Goal: Task Accomplishment & Management: Use online tool/utility

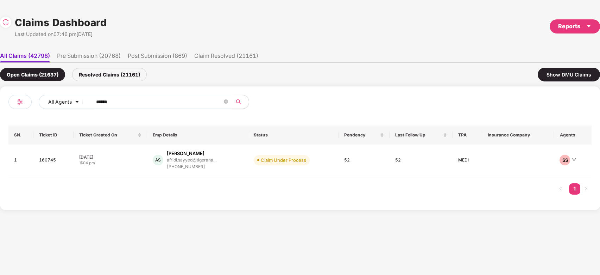
click at [164, 108] on span "******" at bounding box center [160, 102] width 144 height 14
paste input "******"
paste input "text"
type input "******"
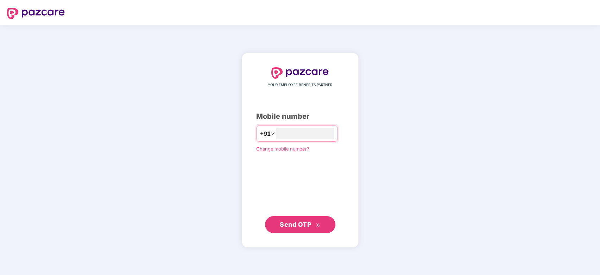
type input "**********"
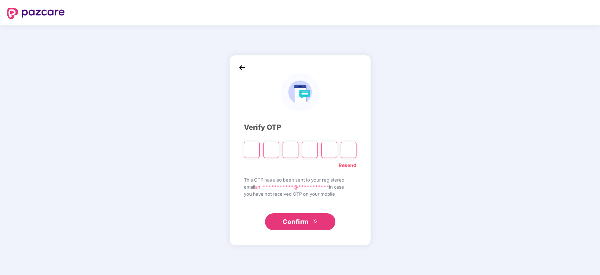
type input "*"
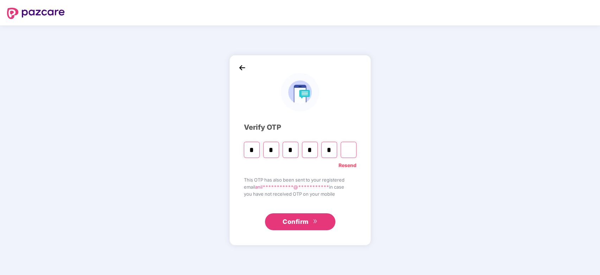
type input "*"
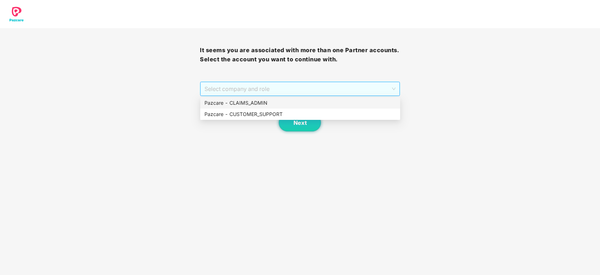
click at [248, 90] on span "Select company and role" at bounding box center [299, 88] width 191 height 13
click at [266, 118] on div "Pazcare - CUSTOMER_SUPPORT" at bounding box center [300, 113] width 200 height 11
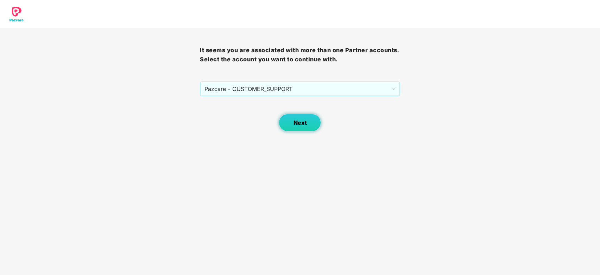
click at [286, 120] on button "Next" at bounding box center [300, 123] width 42 height 18
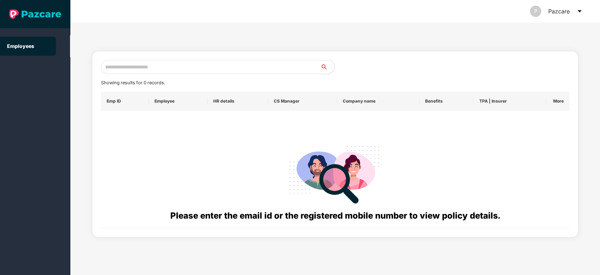
click at [225, 72] on input "text" at bounding box center [211, 67] width 220 height 14
paste input "**********"
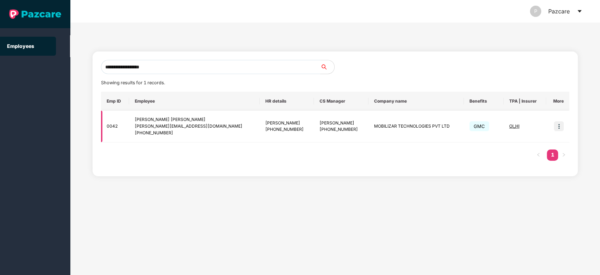
type input "**********"
click at [562, 124] on img at bounding box center [559, 126] width 10 height 10
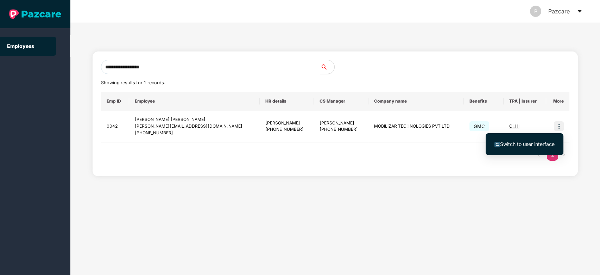
click at [516, 152] on ul "Switch to user interface" at bounding box center [525, 144] width 78 height 22
click at [528, 144] on span "Switch to user interface" at bounding box center [527, 144] width 55 height 6
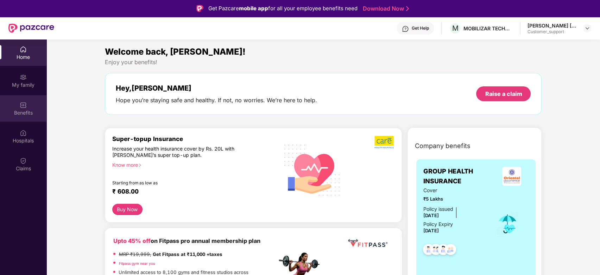
click at [10, 106] on div "Benefits" at bounding box center [23, 108] width 46 height 26
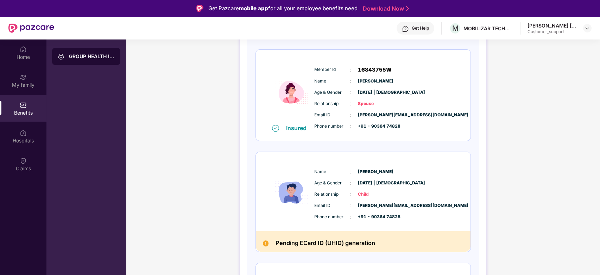
scroll to position [196, 0]
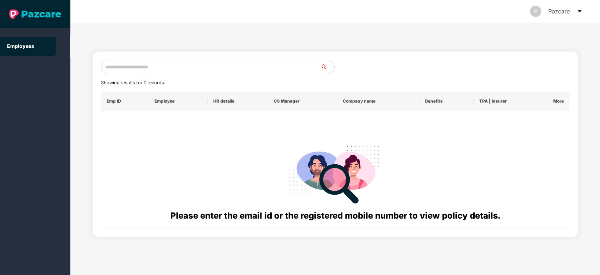
drag, startPoint x: 229, startPoint y: 78, endPoint x: 246, endPoint y: 66, distance: 19.9
click at [246, 66] on div "Showing results for 0 records. Emp ID Employee HR details CS Manager Company na…" at bounding box center [335, 144] width 469 height 168
click at [246, 66] on input "text" at bounding box center [211, 67] width 220 height 14
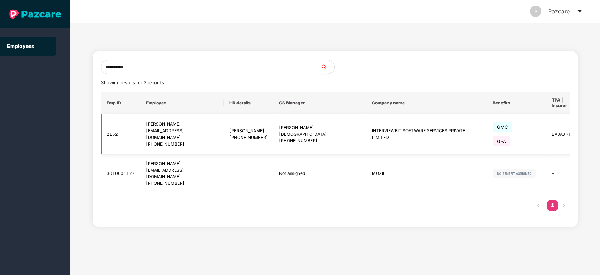
type input "**********"
click at [595, 129] on img at bounding box center [600, 134] width 10 height 10
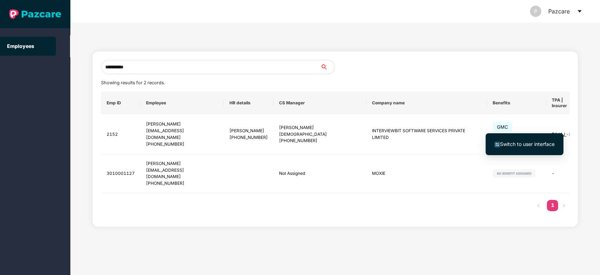
click at [529, 143] on span "Switch to user interface" at bounding box center [527, 144] width 55 height 6
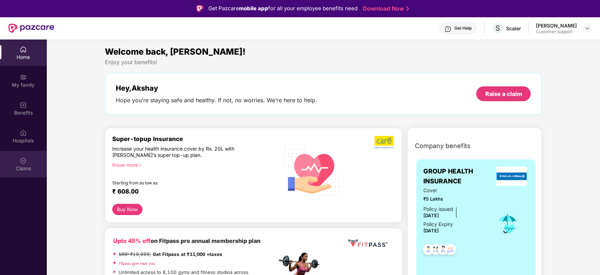
click at [13, 169] on div "Claims" at bounding box center [23, 168] width 46 height 7
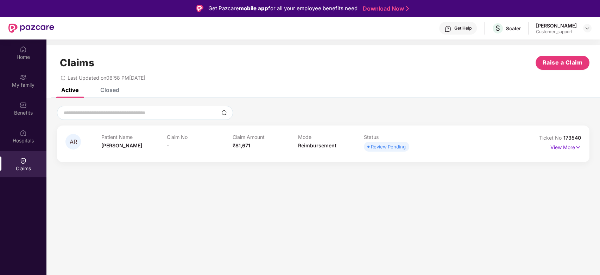
click at [577, 135] on span "173540" at bounding box center [572, 137] width 18 height 6
copy div "No 173540"
click at [577, 135] on span "173540" at bounding box center [572, 137] width 18 height 6
click at [574, 136] on span "173540" at bounding box center [572, 137] width 18 height 6
drag, startPoint x: 564, startPoint y: 136, endPoint x: 583, endPoint y: 136, distance: 19.4
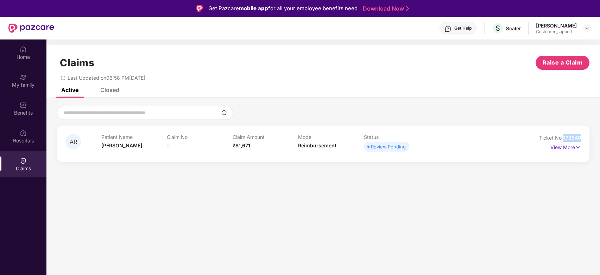
click at [583, 136] on div "AR Patient Name Anita Raje Claim No - Claim Amount ₹81,671 Mode Reimbursement S…" at bounding box center [323, 143] width 532 height 37
copy span "173540"
click at [23, 88] on div "My family" at bounding box center [23, 80] width 46 height 26
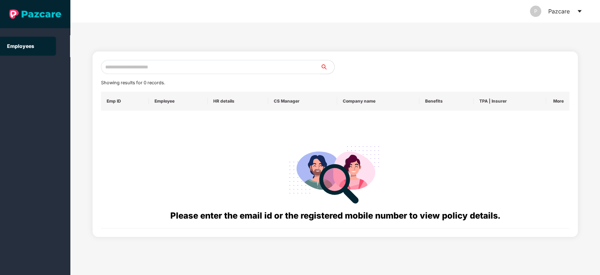
click at [215, 72] on input "text" at bounding box center [211, 67] width 220 height 14
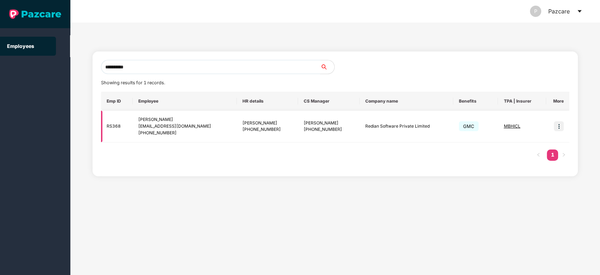
type input "**********"
click at [561, 130] on img at bounding box center [559, 126] width 10 height 10
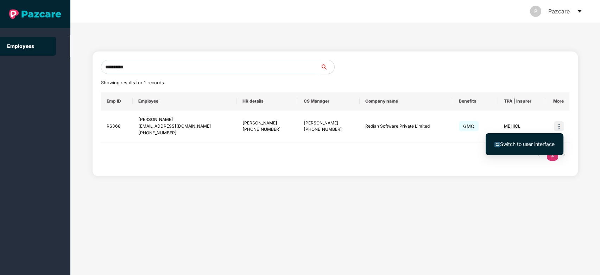
click at [540, 141] on span "Switch to user interface" at bounding box center [527, 144] width 55 height 6
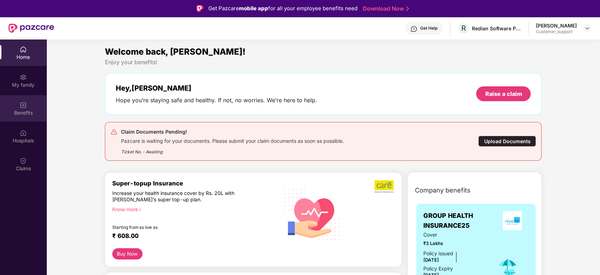
click at [26, 113] on div "Benefits" at bounding box center [23, 112] width 46 height 7
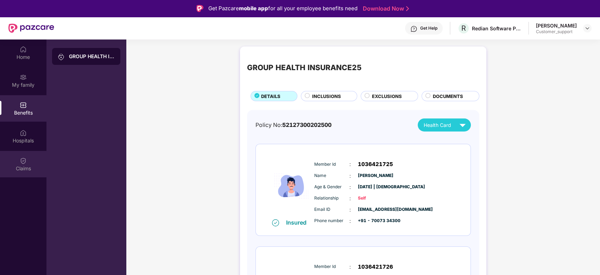
click at [29, 174] on div "Claims" at bounding box center [23, 164] width 46 height 26
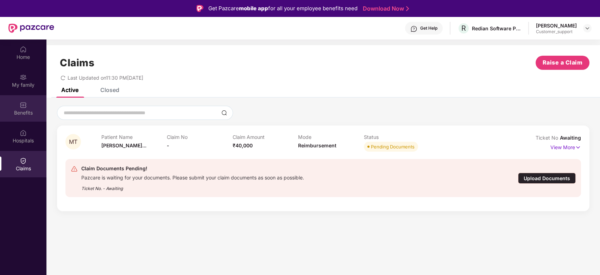
click at [20, 99] on div "Benefits" at bounding box center [23, 108] width 46 height 26
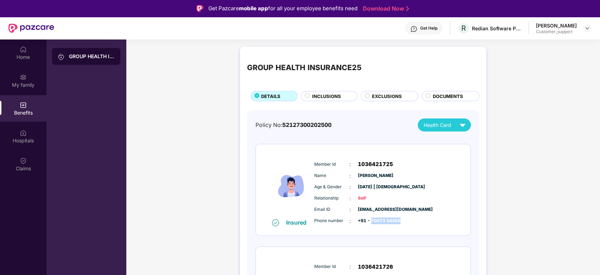
drag, startPoint x: 371, startPoint y: 220, endPoint x: 400, endPoint y: 218, distance: 28.6
click at [400, 218] on div "Phone number : +91 - 70073 34300" at bounding box center [384, 221] width 140 height 8
copy span "70073 34300"
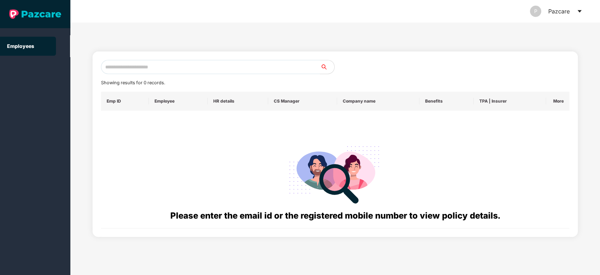
click at [580, 14] on icon "caret-down" at bounding box center [580, 11] width 6 height 6
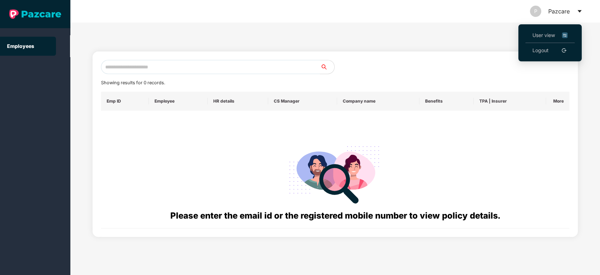
click at [540, 37] on span "User view" at bounding box center [549, 35] width 35 height 8
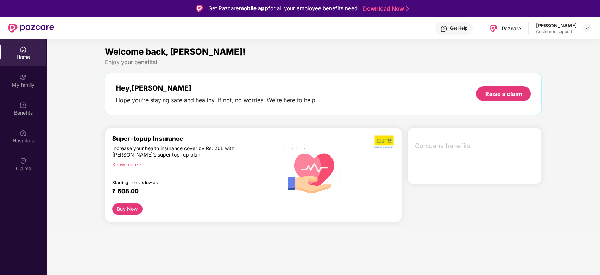
click at [591, 22] on div "Anilkumar Harishankar Gupta Customer_support" at bounding box center [564, 28] width 56 height 12
click at [589, 24] on div at bounding box center [587, 28] width 8 height 8
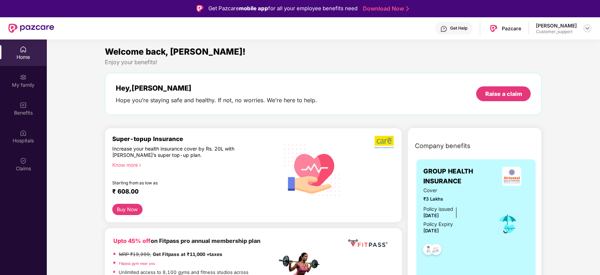
click at [587, 25] on img at bounding box center [588, 28] width 6 height 6
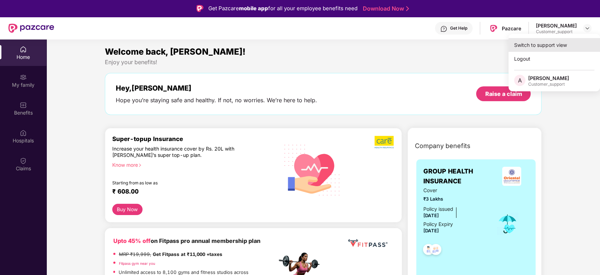
click at [545, 46] on div "Switch to support view" at bounding box center [555, 45] width 92 height 14
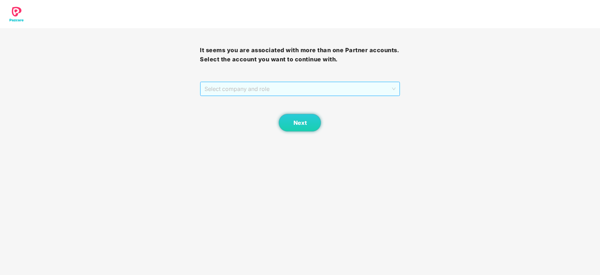
click at [334, 83] on span "Select company and role" at bounding box center [299, 88] width 191 height 13
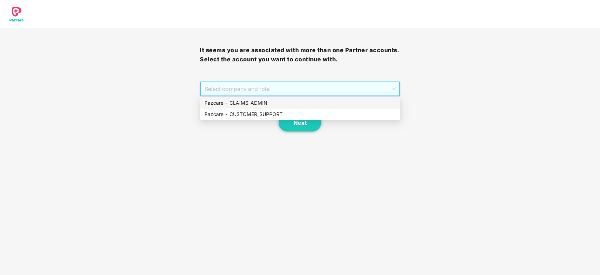
click at [275, 101] on div "Pazcare - CLAIMS_ADMIN" at bounding box center [299, 103] width 191 height 8
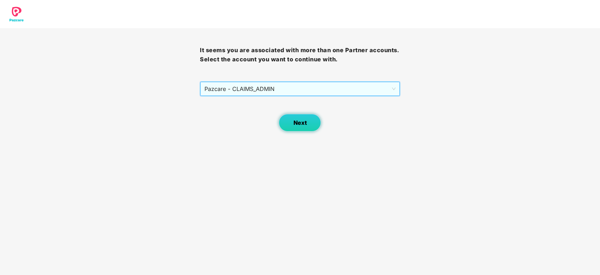
click at [295, 120] on span "Next" at bounding box center [299, 122] width 13 height 7
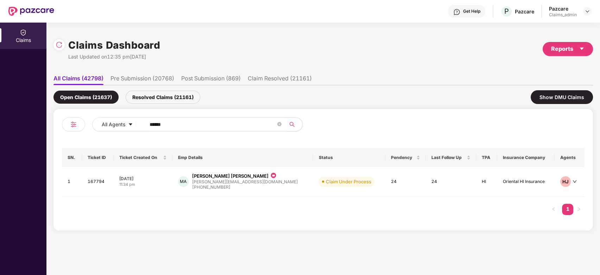
click at [204, 125] on input "******" at bounding box center [213, 124] width 126 height 11
click at [282, 187] on td "MA Mohamed Aftab Alam aftab@playshifu.com +919036474828" at bounding box center [242, 182] width 141 height 30
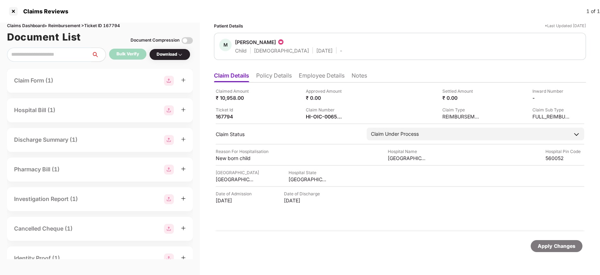
click at [305, 77] on li "Employee Details" at bounding box center [322, 77] width 46 height 10
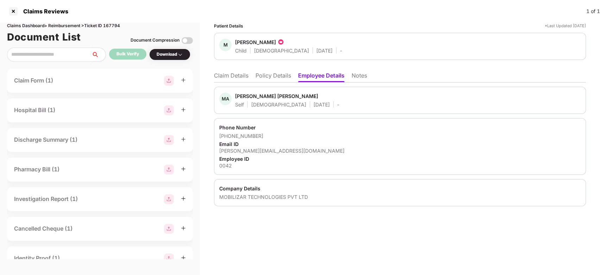
click at [241, 153] on div "aftab@playshifu.com" at bounding box center [399, 150] width 361 height 7
copy div "aftab@playshifu.com"
click at [241, 153] on div "aftab@playshifu.com" at bounding box center [399, 150] width 361 height 7
click at [240, 78] on li "Claim Details" at bounding box center [231, 77] width 34 height 10
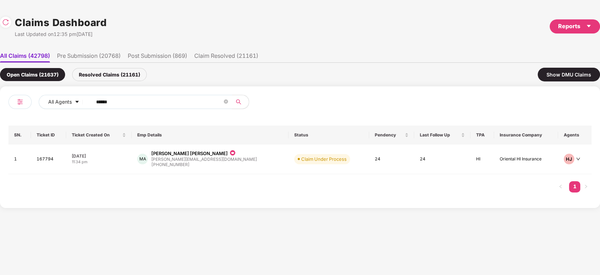
click at [192, 106] on input "******" at bounding box center [159, 101] width 126 height 11
paste input "text"
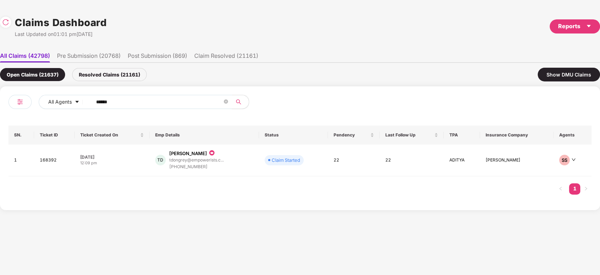
type input "******"
click at [252, 164] on div "TD Tanvi Dongrey tdongrey@empowerists.c... +917208787584" at bounding box center [204, 160] width 98 height 20
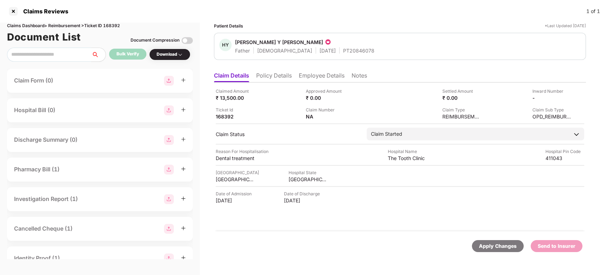
click at [266, 77] on li "Policy Details" at bounding box center [274, 77] width 36 height 10
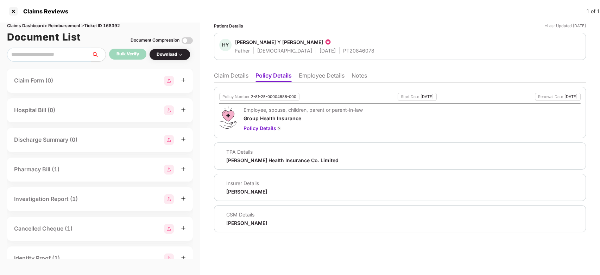
click at [234, 73] on li "Claim Details" at bounding box center [231, 77] width 34 height 10
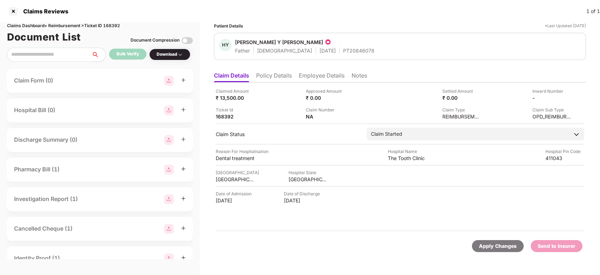
click at [362, 23] on div "Patient Details *Last Updated 27 Aug 2025" at bounding box center [400, 26] width 372 height 7
click at [362, 40] on div "HY Harshawardhan Y Dongrey Father Male 28 Apr 1959 PT20846078" at bounding box center [399, 46] width 361 height 15
click at [318, 79] on li "Employee Details" at bounding box center [322, 77] width 46 height 10
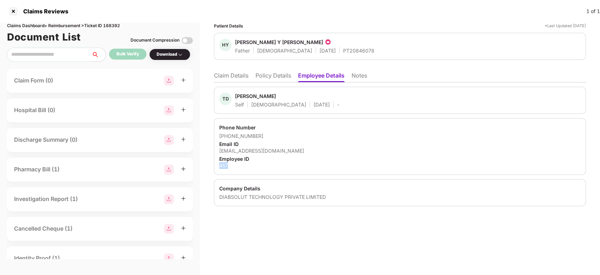
drag, startPoint x: 216, startPoint y: 166, endPoint x: 228, endPoint y: 163, distance: 12.1
click at [228, 163] on div "Phone Number +917208787584 Email ID tdongrey@empowerists.com Employee ID 457" at bounding box center [400, 146] width 372 height 57
click at [228, 163] on div "457" at bounding box center [399, 165] width 361 height 7
click at [225, 164] on div "457" at bounding box center [399, 165] width 361 height 7
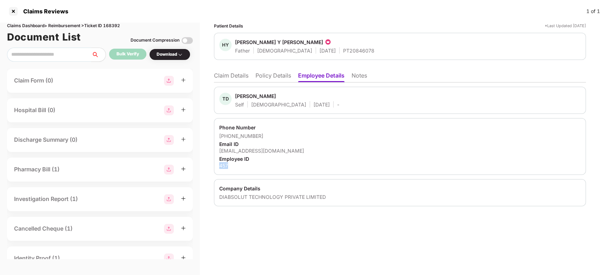
copy div "457"
click at [225, 164] on div "457" at bounding box center [399, 165] width 361 height 7
click at [232, 75] on li "Claim Details" at bounding box center [231, 77] width 34 height 10
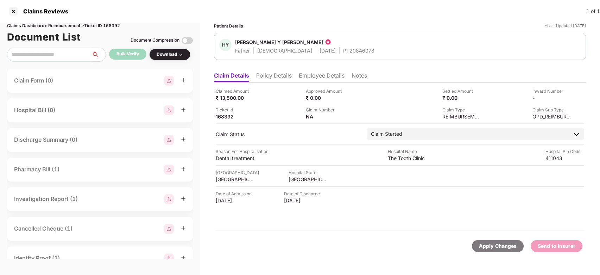
click at [306, 70] on ul "Claim Details Policy Details Employee Details Notes" at bounding box center [400, 75] width 372 height 14
click at [308, 72] on li "Employee Details" at bounding box center [322, 77] width 46 height 10
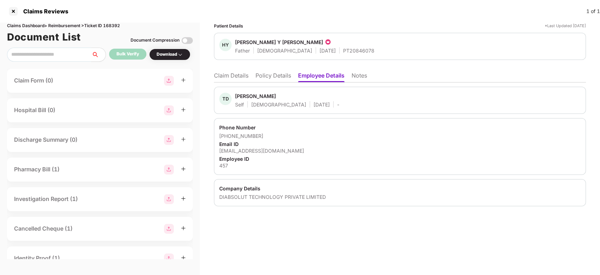
click at [224, 73] on li "Claim Details" at bounding box center [231, 77] width 34 height 10
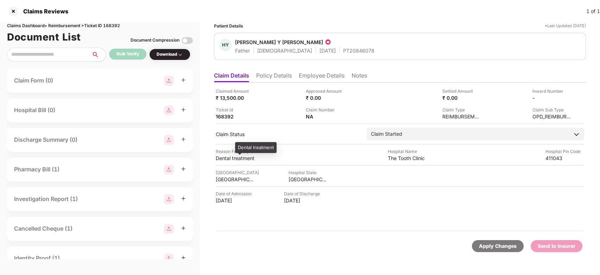
click at [228, 158] on div "Dental treatment" at bounding box center [235, 157] width 39 height 7
copy div "Dental treatment"
click at [228, 158] on div "Dental treatment" at bounding box center [235, 157] width 39 height 7
click at [317, 74] on li "Employee Details" at bounding box center [322, 77] width 46 height 10
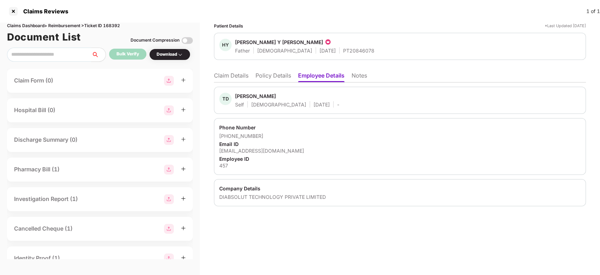
click at [260, 147] on div "tdongrey@empowerists.com" at bounding box center [399, 150] width 361 height 7
copy div "tdongrey@empowerists.com"
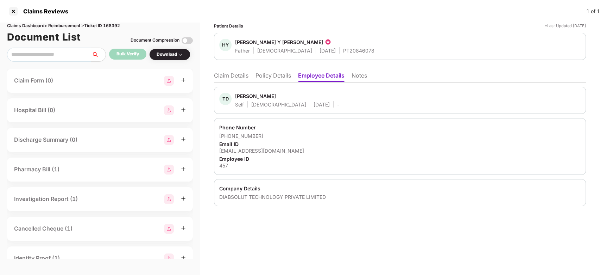
click at [224, 79] on li "Claim Details" at bounding box center [231, 77] width 34 height 10
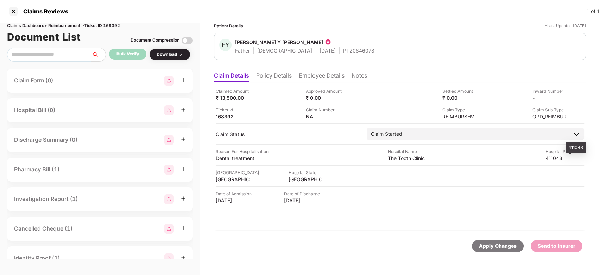
click at [555, 156] on div "411043" at bounding box center [564, 157] width 39 height 7
copy div "411043"
click at [555, 156] on div "411043" at bounding box center [564, 157] width 39 height 7
click at [418, 143] on div "The Tooth Clinic" at bounding box center [428, 147] width 41 height 11
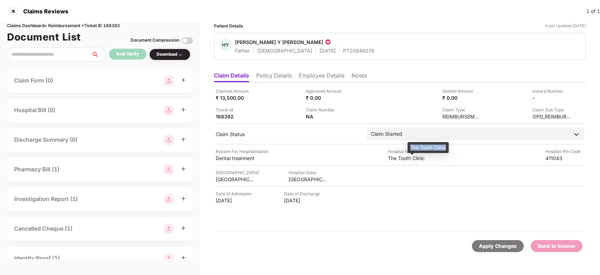
click at [418, 143] on div "The Tooth Clinic" at bounding box center [428, 147] width 41 height 11
copy div "The Tooth Clinic"
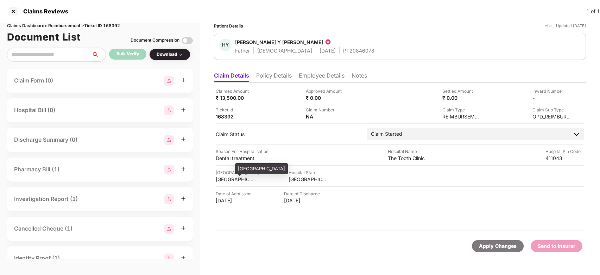
click at [223, 178] on div "PUNE" at bounding box center [235, 179] width 39 height 7
copy div "PUNE"
click at [223, 178] on div "PUNE" at bounding box center [235, 179] width 39 height 7
click at [553, 156] on div "411043" at bounding box center [564, 157] width 39 height 7
copy div "411043"
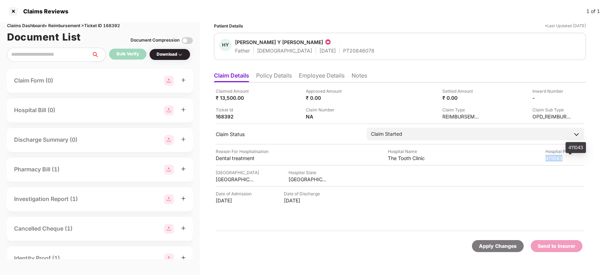
click at [553, 156] on div "411043" at bounding box center [564, 157] width 39 height 7
click at [419, 145] on div "The Tooth Clinic" at bounding box center [428, 147] width 41 height 11
copy div "The Tooth Clinic"
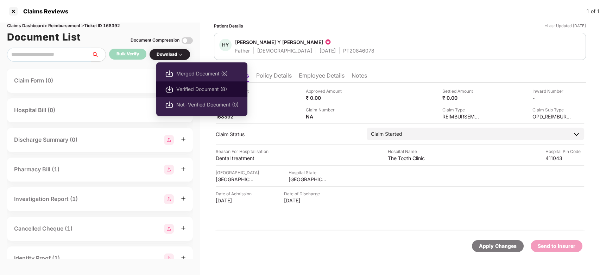
click at [201, 91] on span "Verified Document (8)" at bounding box center [207, 89] width 62 height 8
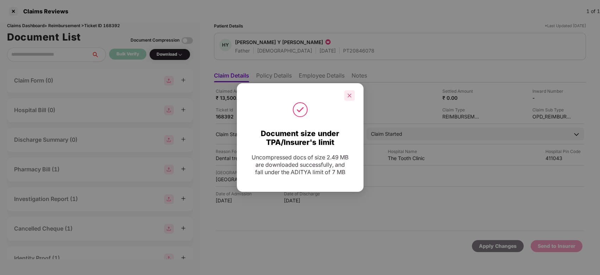
click at [349, 94] on icon "close" at bounding box center [349, 95] width 4 height 4
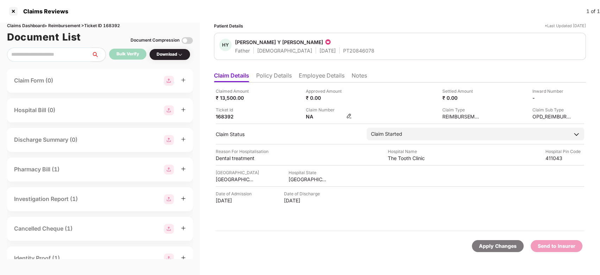
click at [347, 114] on img at bounding box center [349, 116] width 6 height 6
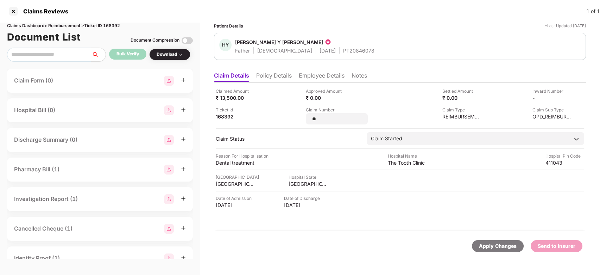
type input "*"
type input "**********"
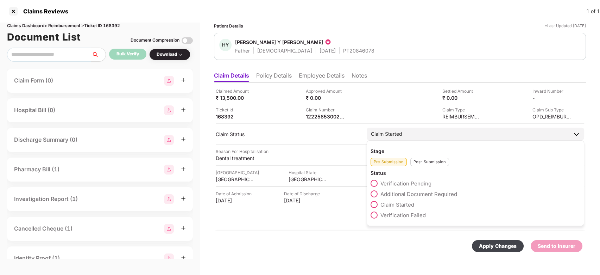
click at [423, 171] on div "Stage Pre-Submission Post-Submission Status Verification Pending Additional Doc…" at bounding box center [475, 183] width 217 height 86
click at [424, 165] on div "Post-Submission" at bounding box center [429, 162] width 39 height 8
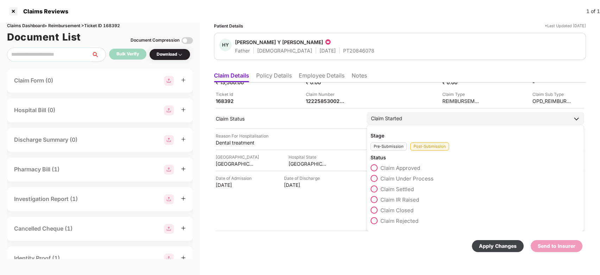
click at [411, 179] on span "Claim Under Process" at bounding box center [406, 178] width 53 height 7
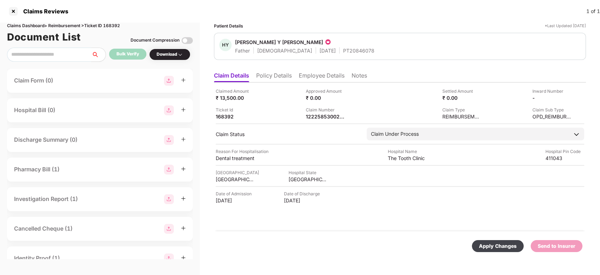
scroll to position [0, 0]
click at [490, 246] on div "Apply Changes" at bounding box center [498, 246] width 38 height 8
click at [347, 79] on ul "Claim Details Policy Details Employee Details Notes" at bounding box center [400, 75] width 372 height 14
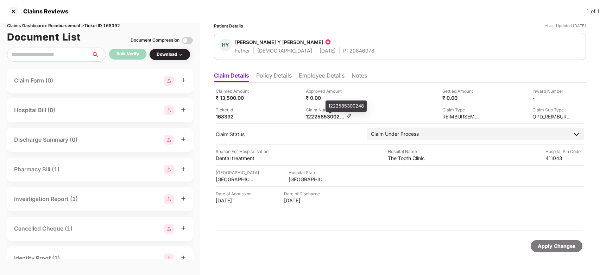
click at [326, 119] on div "1222585300248" at bounding box center [325, 116] width 39 height 7
copy div "1222585300248"
click at [326, 119] on div "1222585300248" at bounding box center [325, 116] width 39 height 7
click at [340, 104] on div "1222585300248" at bounding box center [346, 105] width 41 height 11
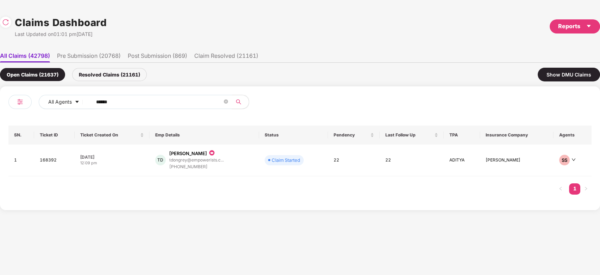
click at [169, 100] on input "******" at bounding box center [159, 101] width 126 height 11
paste input "text"
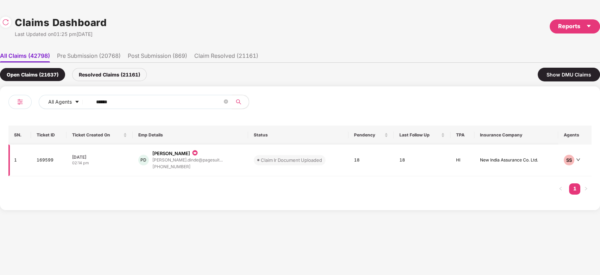
type input "******"
click at [248, 165] on td "Claim Ir Document Uploaded" at bounding box center [298, 160] width 100 height 32
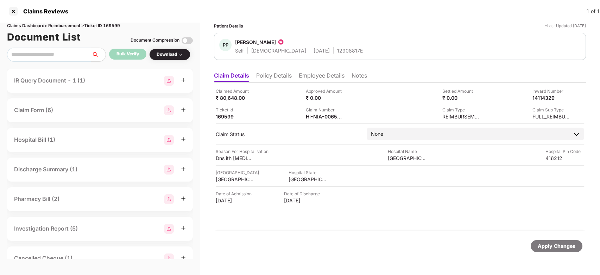
click at [70, 78] on div "IR Query Document - 1 (1)" at bounding box center [49, 80] width 71 height 9
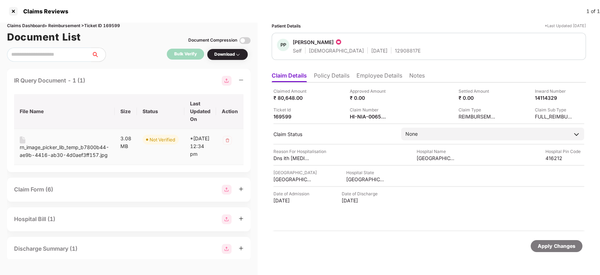
click at [55, 145] on div "rn_image_picker_lib_temp_b7800b44-ae9b-4416-ab30-4d0aef3ff157.jpg" at bounding box center [64, 150] width 89 height 15
click at [69, 106] on th "File Name" at bounding box center [64, 111] width 101 height 35
click at [103, 79] on div "IR Query Document - 1 (1)" at bounding box center [128, 81] width 229 height 10
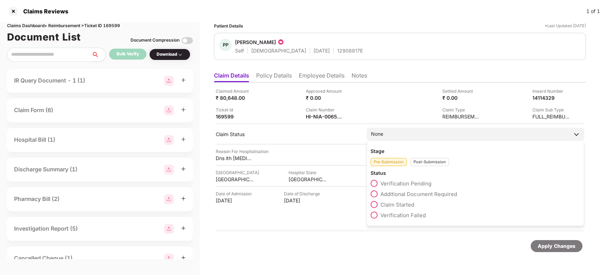
click at [439, 158] on div "Post-Submission" at bounding box center [429, 162] width 39 height 8
click at [405, 212] on span "Claim IR Raised" at bounding box center [399, 215] width 39 height 7
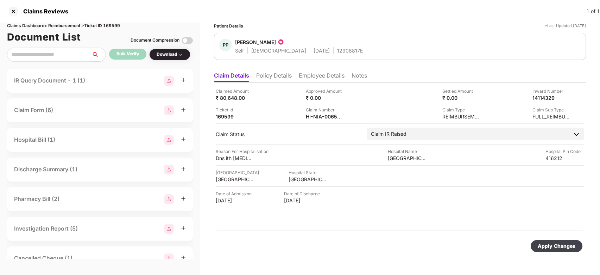
click at [566, 244] on div "Apply Changes" at bounding box center [557, 246] width 38 height 8
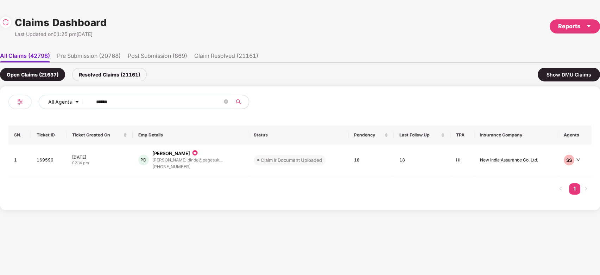
click at [164, 99] on input "******" at bounding box center [159, 101] width 126 height 11
paste input "text"
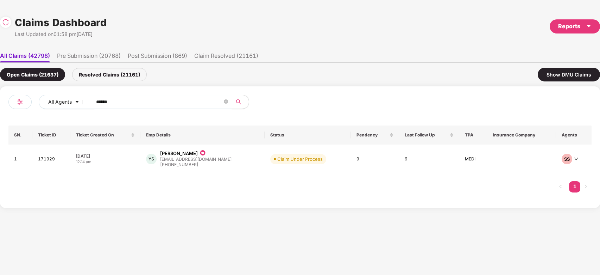
type input "******"
click at [219, 158] on div "YS Yogita Satpute ypatil@idonneous.com +919867208205" at bounding box center [202, 159] width 113 height 18
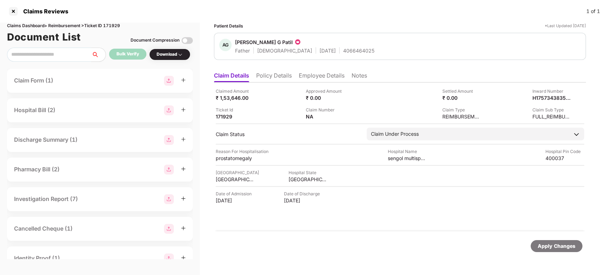
click at [269, 72] on li "Policy Details" at bounding box center [274, 77] width 36 height 10
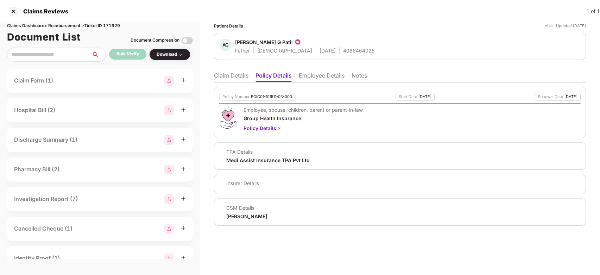
click at [227, 75] on li "Claim Details" at bounding box center [231, 77] width 34 height 10
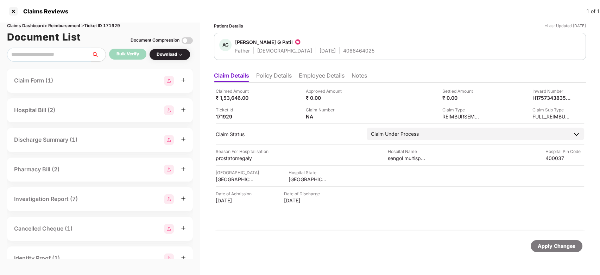
click at [315, 77] on li "Employee Details" at bounding box center [322, 77] width 46 height 10
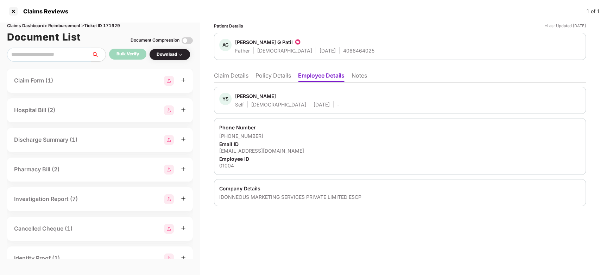
click at [273, 77] on li "Policy Details" at bounding box center [273, 77] width 36 height 10
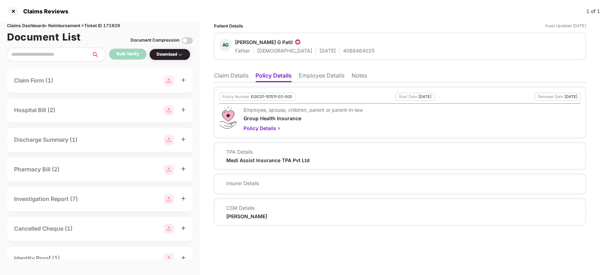
click at [318, 78] on li "Employee Details" at bounding box center [322, 77] width 46 height 10
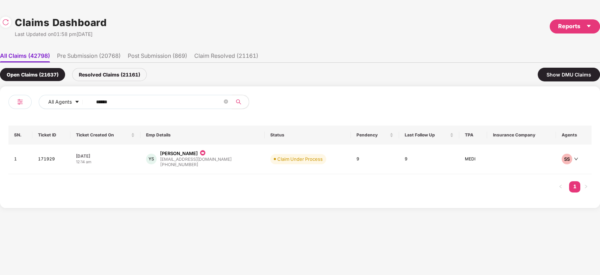
click at [159, 101] on input "******" at bounding box center [159, 101] width 126 height 11
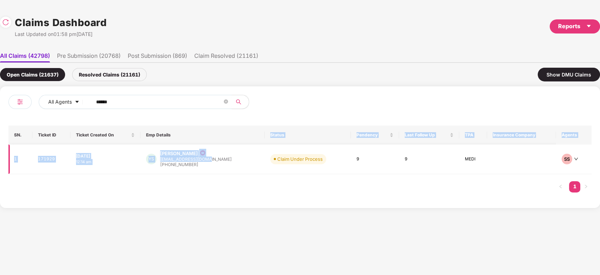
drag, startPoint x: 206, startPoint y: 142, endPoint x: 231, endPoint y: 160, distance: 31.5
click at [231, 160] on table "SN. Ticket ID Ticket Created On Emp Details Status Pendency Last Follow Up TPA …" at bounding box center [299, 149] width 583 height 49
click at [231, 160] on div "YS Yogita Satpute ypatil@idonneous.com +919867208205" at bounding box center [202, 159] width 113 height 18
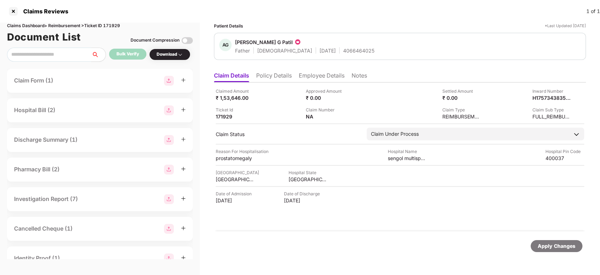
click at [303, 75] on li "Employee Details" at bounding box center [322, 77] width 46 height 10
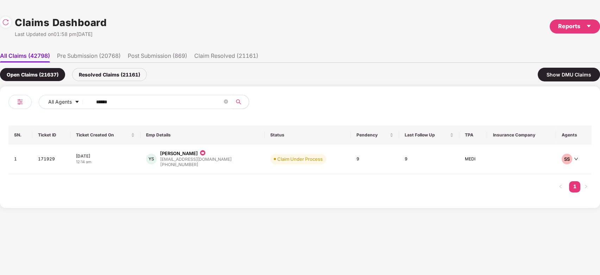
click at [152, 101] on input "******" at bounding box center [159, 101] width 126 height 11
paste input "text"
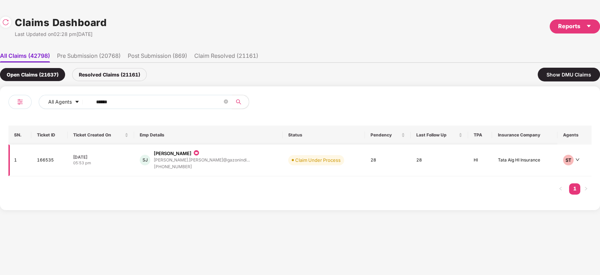
type input "******"
click at [210, 166] on div "+919921761296" at bounding box center [202, 166] width 96 height 7
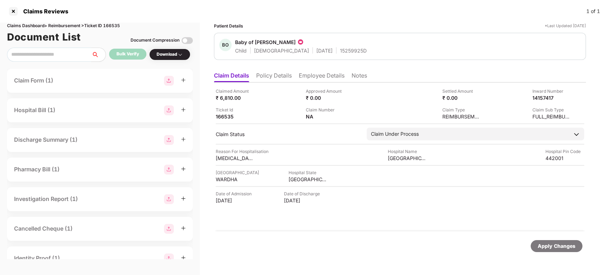
click at [282, 78] on li "Policy Details" at bounding box center [274, 77] width 36 height 10
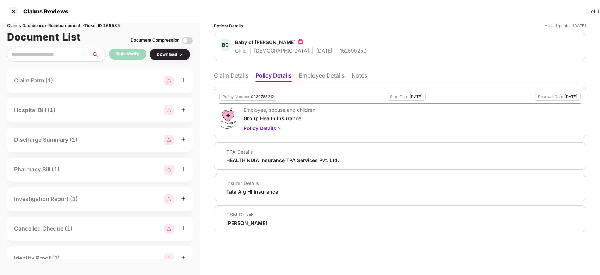
click at [228, 77] on li "Claim Details" at bounding box center [231, 77] width 34 height 10
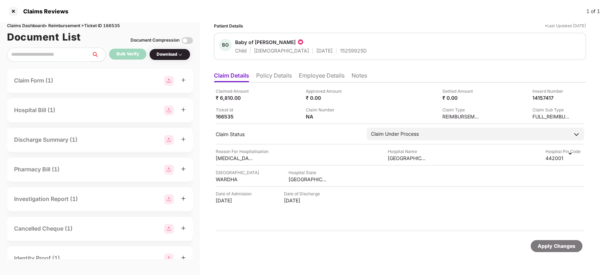
click at [394, 51] on div "BO Baby of sonam Child Female 27 July 2025 15259925D" at bounding box center [399, 46] width 361 height 15
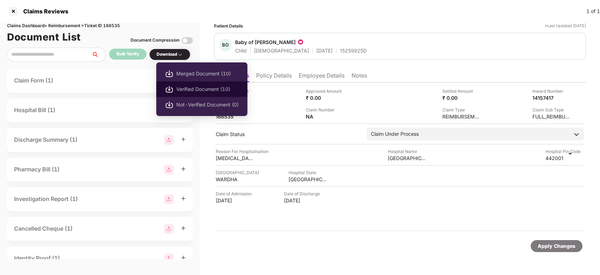
click at [189, 89] on span "Verified Document (10)" at bounding box center [207, 89] width 62 height 8
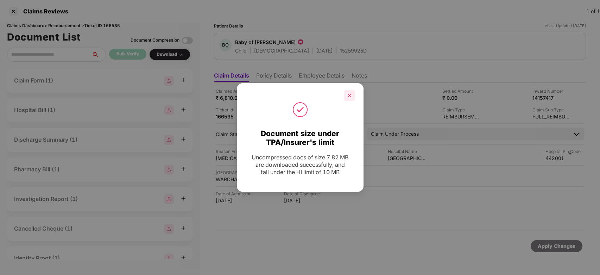
click at [348, 92] on div at bounding box center [349, 95] width 11 height 11
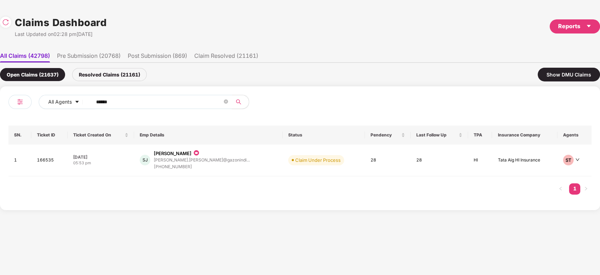
click at [167, 106] on input "******" at bounding box center [159, 101] width 126 height 11
paste input "text"
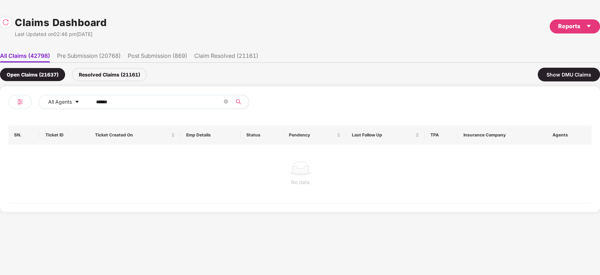
type input "******"
click at [215, 161] on div at bounding box center [300, 168] width 573 height 14
click at [115, 69] on div "Resolved Claims (21161)" at bounding box center [109, 74] width 75 height 13
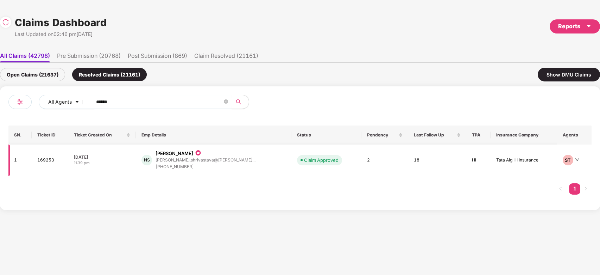
click at [291, 162] on td "Claim Approved" at bounding box center [326, 160] width 70 height 32
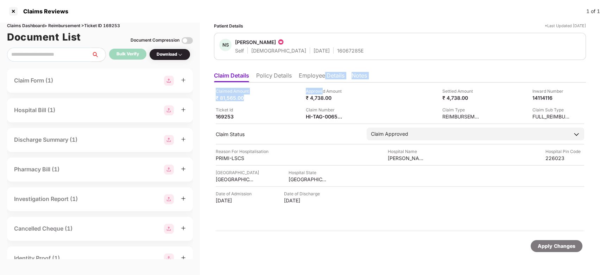
drag, startPoint x: 323, startPoint y: 86, endPoint x: 324, endPoint y: 79, distance: 7.2
click at [324, 79] on div "Claim Details Policy Details Employee Details Notes Claimed Amount ₹ 81,565.00 …" at bounding box center [400, 164] width 372 height 192
click at [324, 79] on li "Employee Details" at bounding box center [322, 77] width 46 height 10
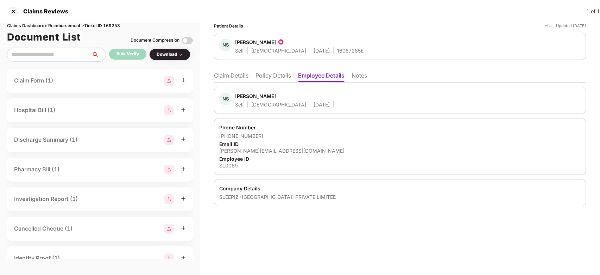
click at [268, 198] on div "SLEEPIZ (INDIA) PRIVATE LIMITED" at bounding box center [399, 196] width 361 height 7
click at [234, 79] on li "Claim Details" at bounding box center [231, 77] width 34 height 10
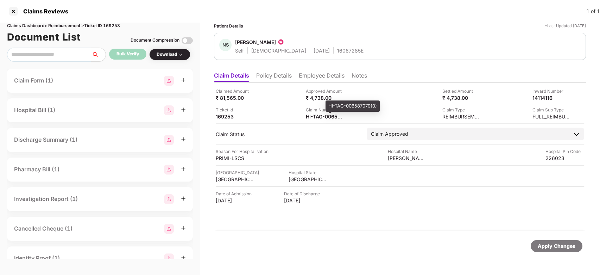
click at [340, 102] on div "HI-TAG-006587079(0)" at bounding box center [353, 105] width 54 height 11
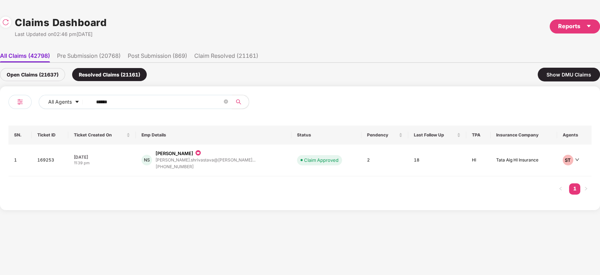
click at [158, 100] on input "******" at bounding box center [159, 101] width 126 height 11
paste input "text"
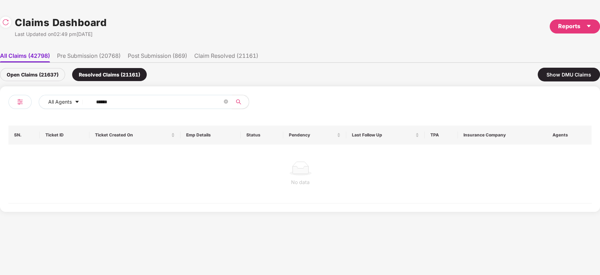
type input "******"
click at [32, 78] on div "Open Claims (21637)" at bounding box center [32, 74] width 65 height 13
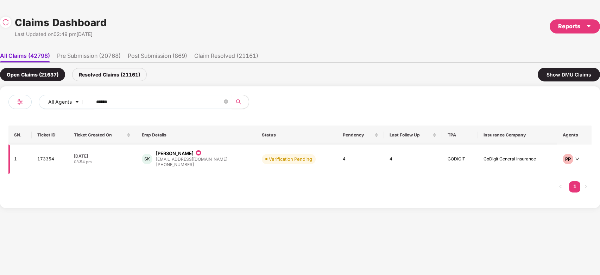
click at [185, 164] on div "+919880469795" at bounding box center [191, 164] width 71 height 7
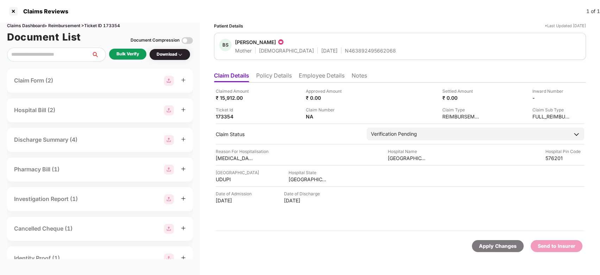
click at [282, 72] on li "Policy Details" at bounding box center [274, 77] width 36 height 10
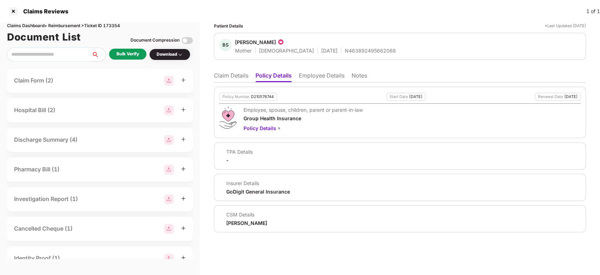
click at [234, 78] on li "Claim Details" at bounding box center [231, 77] width 34 height 10
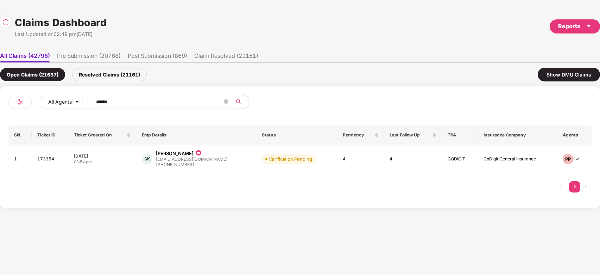
click at [166, 100] on input "******" at bounding box center [159, 101] width 126 height 11
paste input "text"
type input "******"
click at [234, 162] on div "AR Akshay Raje akshayraje@scaler.com +919820971234" at bounding box center [202, 159] width 113 height 18
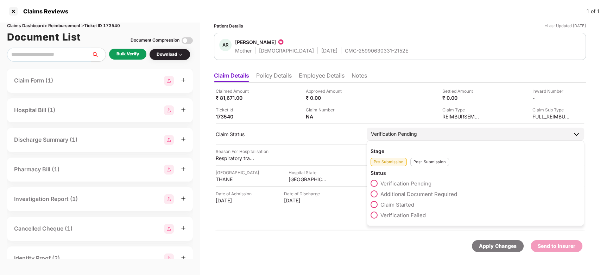
click at [397, 203] on span "Claim Started" at bounding box center [397, 204] width 34 height 7
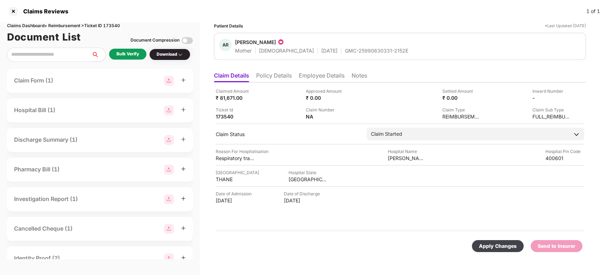
click at [488, 253] on div "Apply Changes Send to Insurer" at bounding box center [400, 246] width 372 height 30
drag, startPoint x: 493, startPoint y: 248, endPoint x: 368, endPoint y: 169, distance: 148.4
click at [368, 169] on form "Claimed Amount ₹ 81,671.00 Approved Amount ₹ 0.00 Settled Amount ₹ 0.00 Inward …" at bounding box center [400, 171] width 372 height 178
click at [500, 242] on div "Apply Changes" at bounding box center [498, 246] width 38 height 8
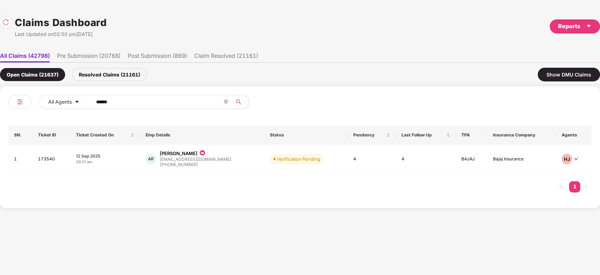
click at [198, 100] on input "******" at bounding box center [159, 101] width 126 height 11
paste input "text"
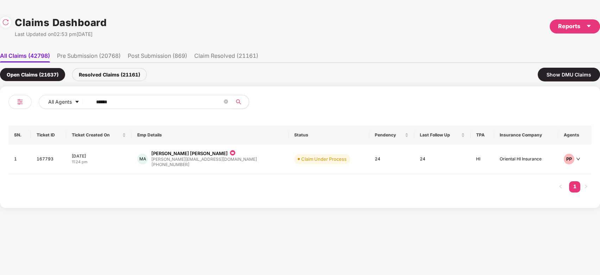
type input "******"
click at [250, 157] on td "MA Mohamed Aftab Alam aftab@playshifu.com +919036474828" at bounding box center [210, 159] width 157 height 30
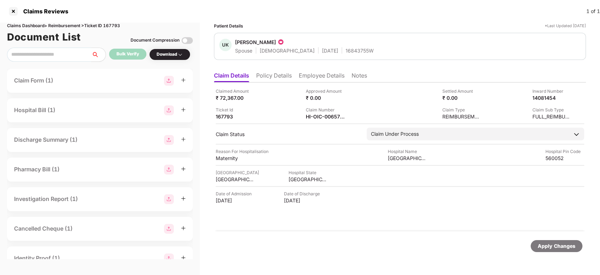
click at [309, 77] on li "Employee Details" at bounding box center [322, 77] width 46 height 10
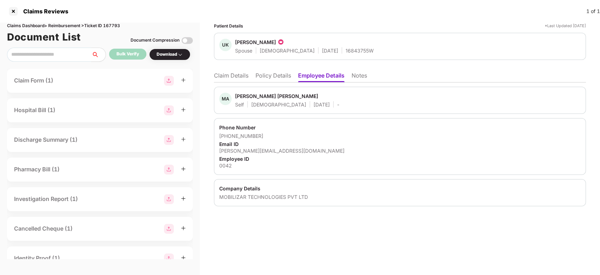
click at [266, 73] on li "Policy Details" at bounding box center [273, 77] width 36 height 10
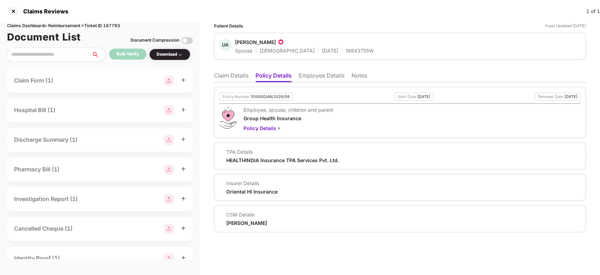
click at [233, 75] on li "Claim Details" at bounding box center [231, 77] width 34 height 10
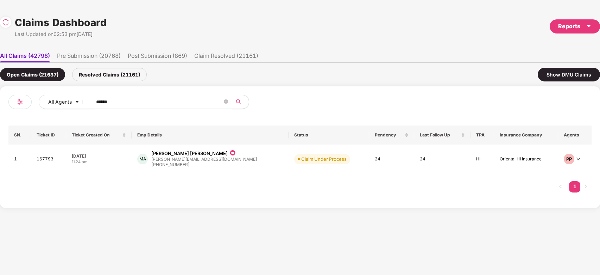
click at [142, 96] on span "******" at bounding box center [160, 102] width 144 height 14
paste input "******"
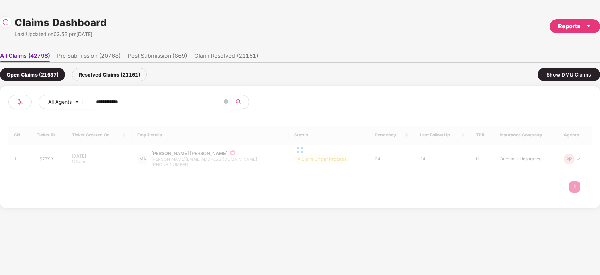
paste input "text"
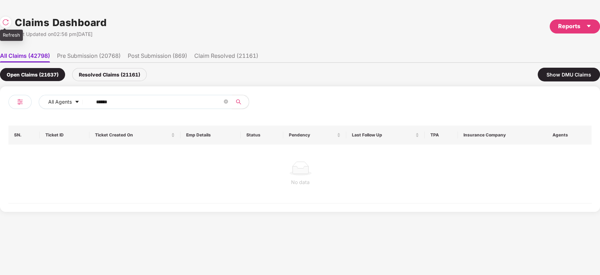
type input "******"
click at [8, 24] on img at bounding box center [5, 22] width 7 height 7
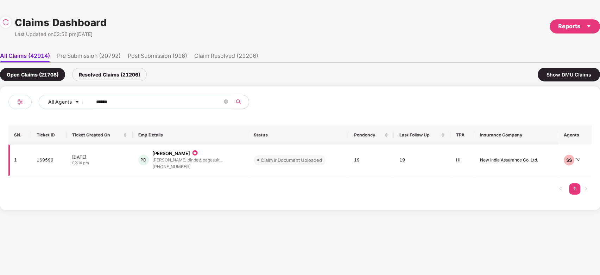
click at [236, 161] on td "PD Pranali Prakash Dinde pranali.dinde@pagesuit... +919075335504" at bounding box center [191, 160] width 116 height 32
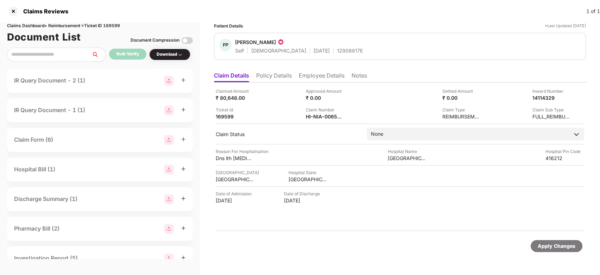
click at [67, 78] on div "IR Query Document - 2 (1)" at bounding box center [49, 80] width 71 height 9
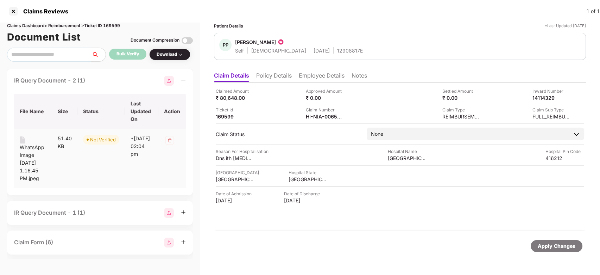
click at [26, 156] on div "WhatsApp Image 2025-09-16 at 1.16.45 PM.jpeg" at bounding box center [33, 162] width 27 height 39
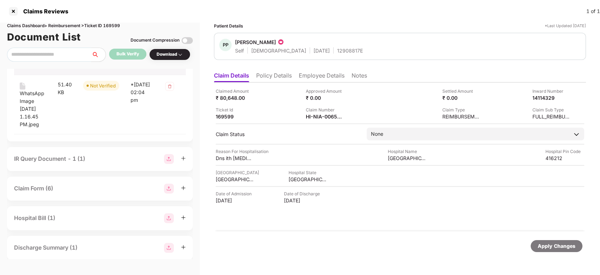
click at [99, 164] on div "IR Query Document - 1 (1)" at bounding box center [100, 159] width 172 height 10
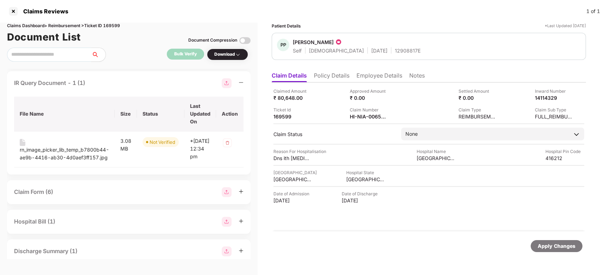
scroll to position [99, 0]
click at [53, 154] on div "rn_image_picker_lib_temp_b7800b44-ae9b-4416-ab30-4d0aef3ff157.jpg" at bounding box center [64, 152] width 89 height 15
